Goal: Task Accomplishment & Management: Complete application form

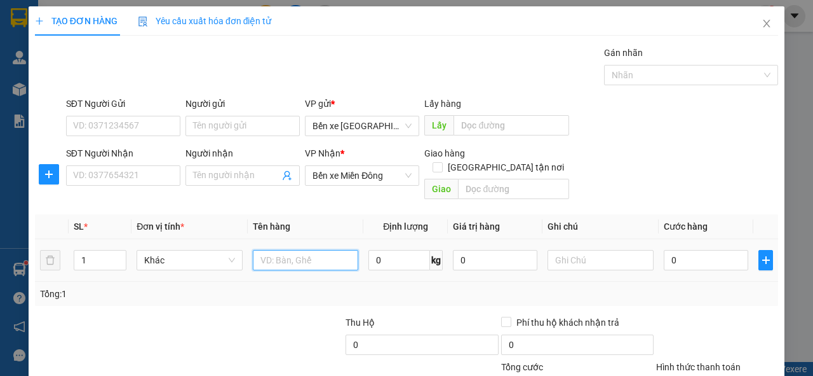
scroll to position [93, 0]
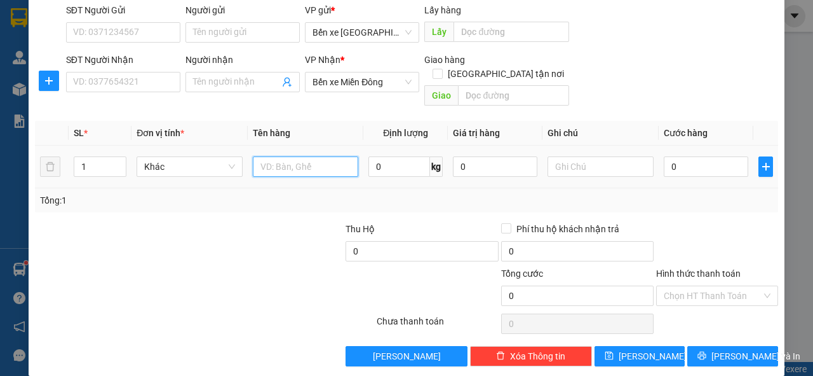
click at [274, 156] on input "text" at bounding box center [306, 166] width 106 height 20
type input "CỤC ĐEN"
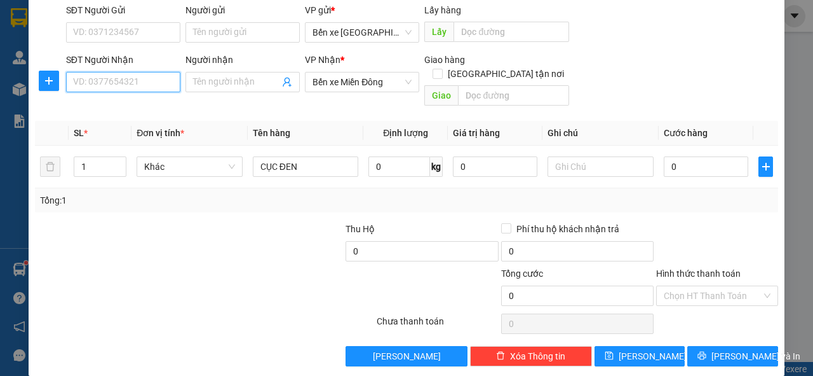
click at [132, 79] on input "SĐT Người Nhận" at bounding box center [123, 82] width 114 height 20
click at [81, 77] on input "SĐT Người Nhận" at bounding box center [123, 82] width 114 height 20
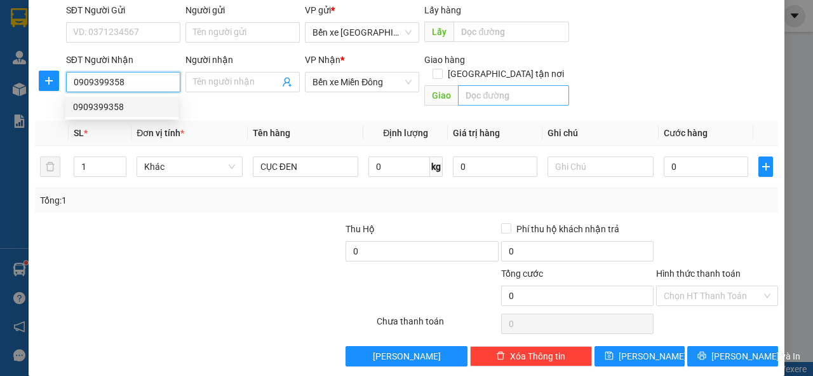
type input "0909399358"
click at [496, 85] on input "text" at bounding box center [513, 95] width 111 height 20
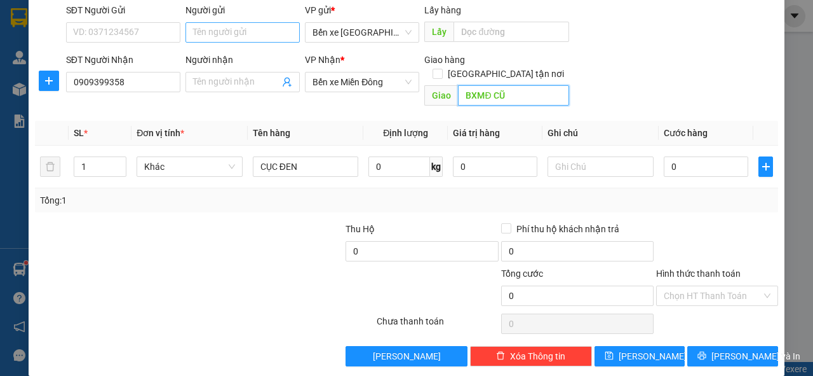
type input "BXMĐ CŨ"
click at [203, 31] on input "Người gửi" at bounding box center [243, 32] width 114 height 20
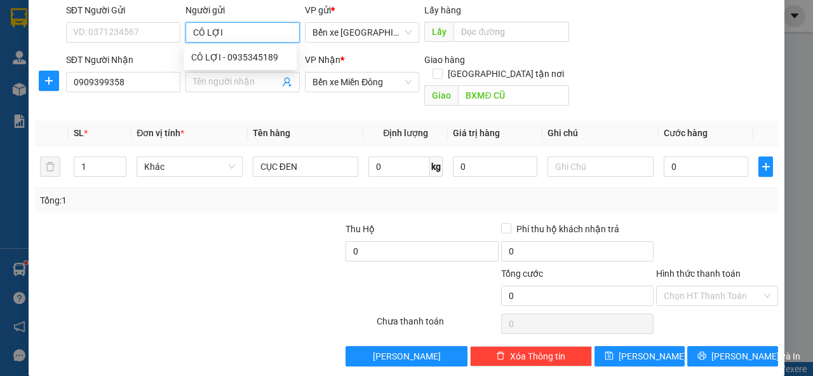
type input "CÔ LỢI"
click at [604, 35] on div "SĐT Người Gửi VD: 0371234567 Người gửi CÔ LỢI VP gửi * Bến xe [GEOGRAPHIC_DATA]…" at bounding box center [422, 25] width 717 height 44
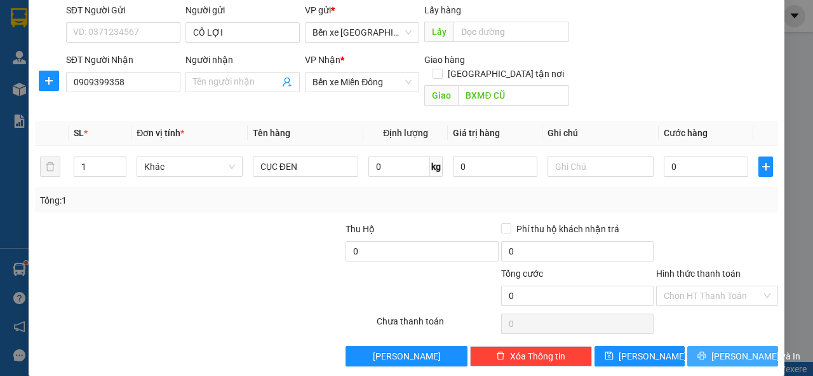
click at [724, 349] on span "[PERSON_NAME] và In" at bounding box center [756, 356] width 89 height 14
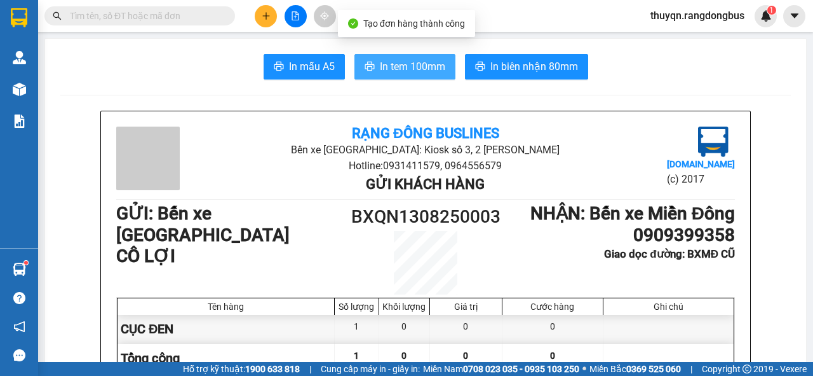
click at [397, 68] on span "In tem 100mm" at bounding box center [412, 66] width 65 height 16
